Goal: Check status

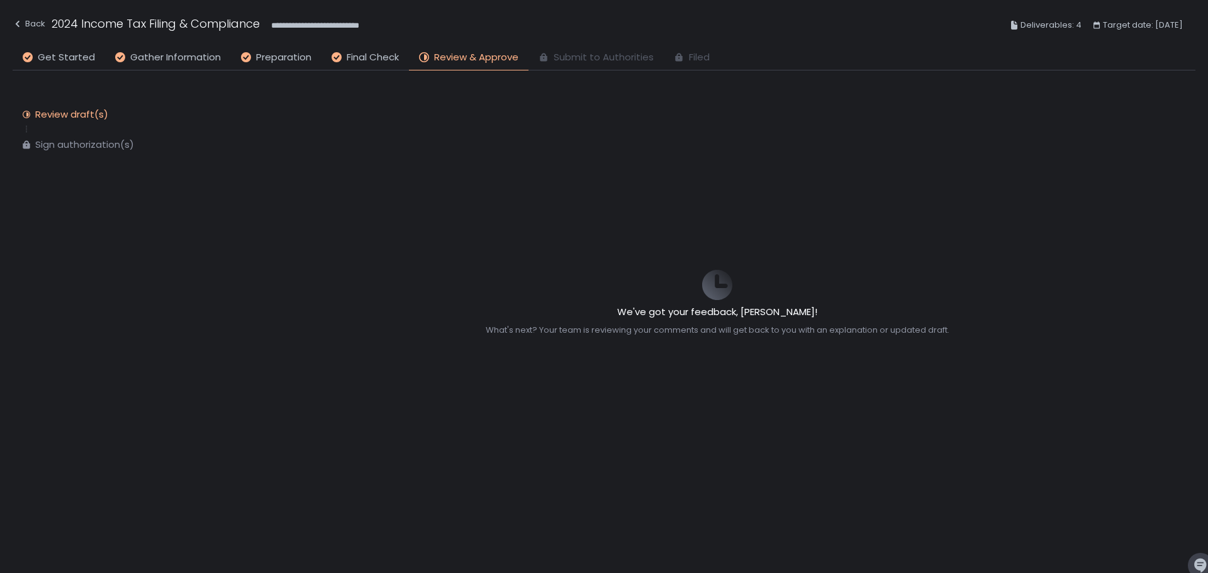
click at [336, 57] on circle at bounding box center [336, 57] width 9 height 9
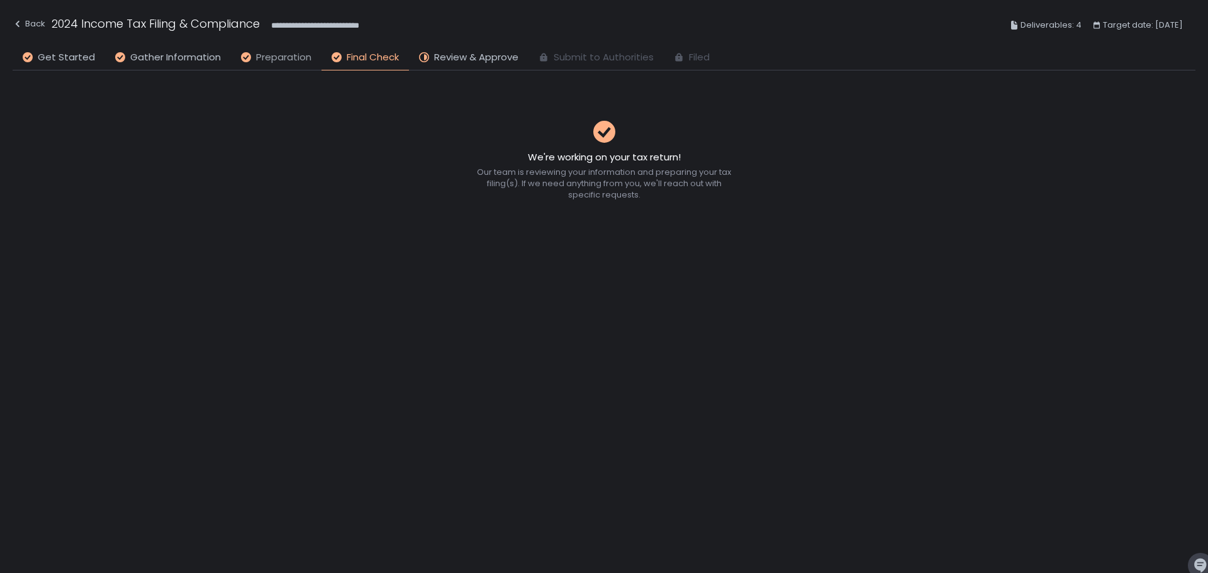
click at [256, 56] on span "Preparation" at bounding box center [283, 57] width 55 height 14
click at [420, 56] on circle at bounding box center [424, 57] width 9 height 9
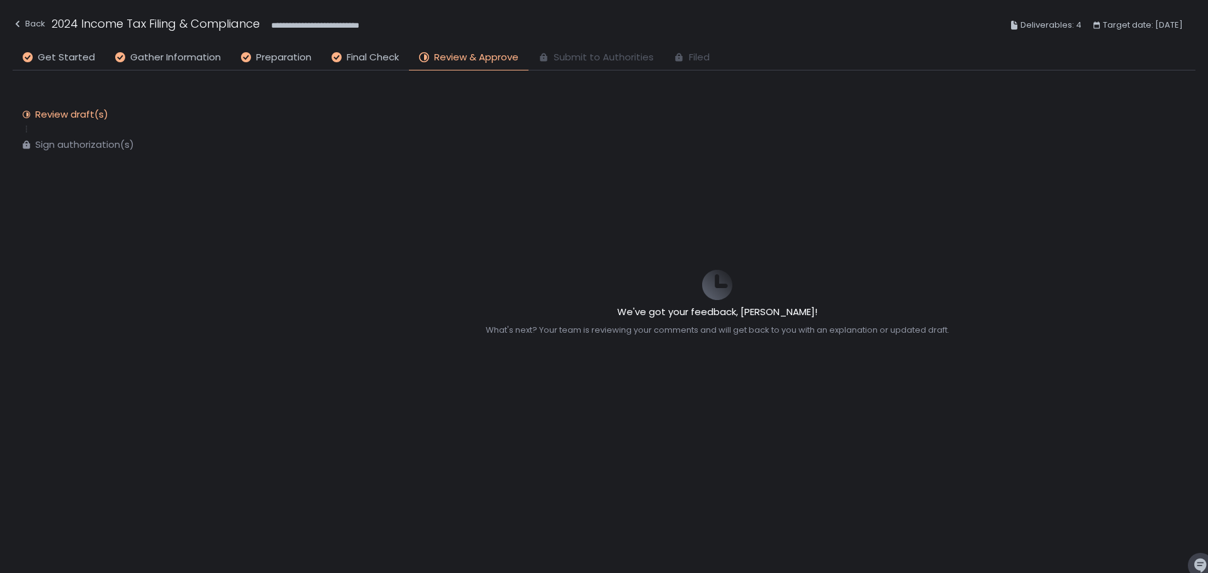
click at [995, 223] on div "We've got your feedback, [PERSON_NAME]! What's next? Your team is reviewing you…" at bounding box center [717, 303] width 604 height 466
